Goal: Find specific page/section: Find specific page/section

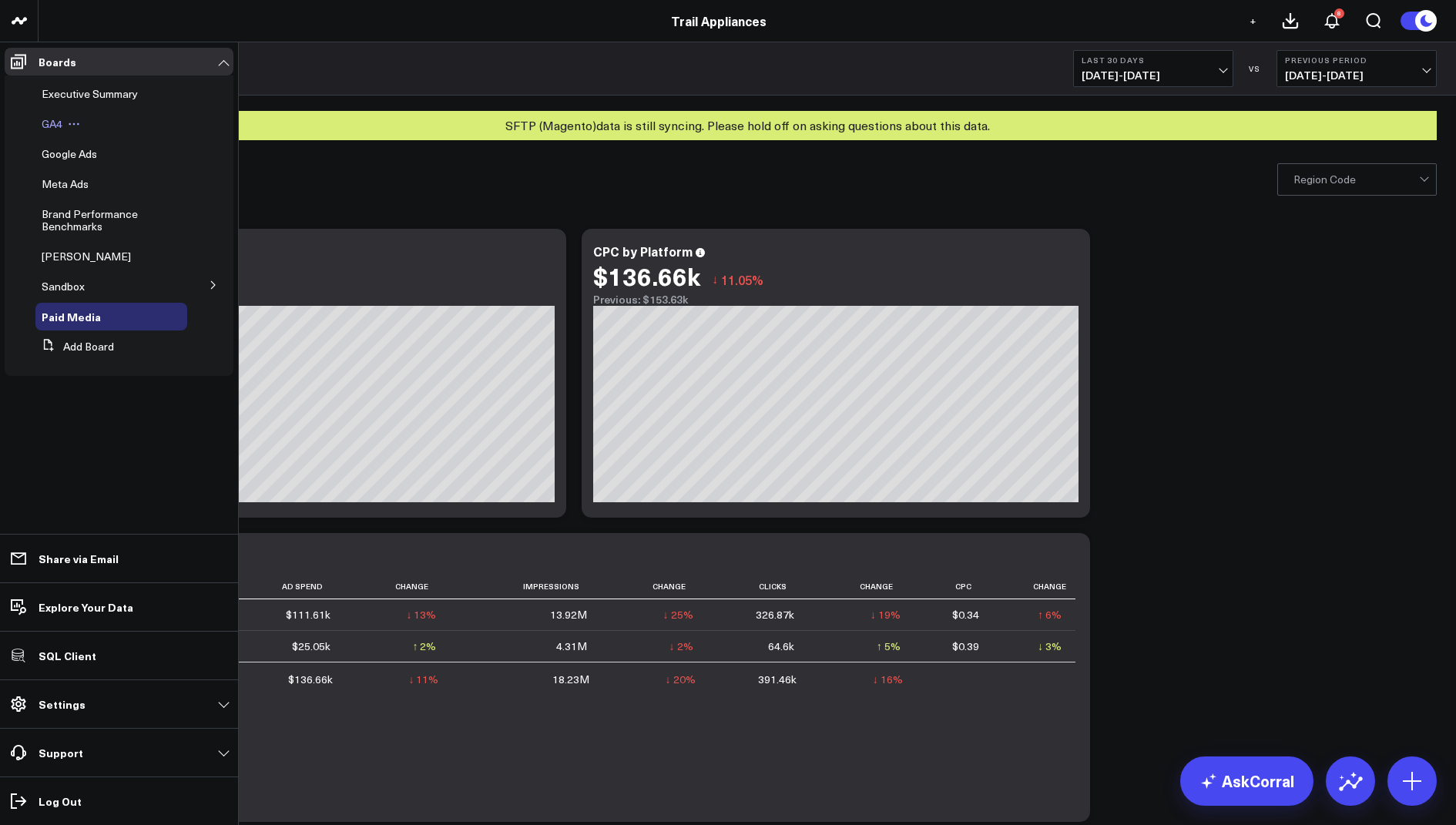
click at [60, 119] on span "GA4" at bounding box center [52, 124] width 21 height 14
